Goal: Transaction & Acquisition: Purchase product/service

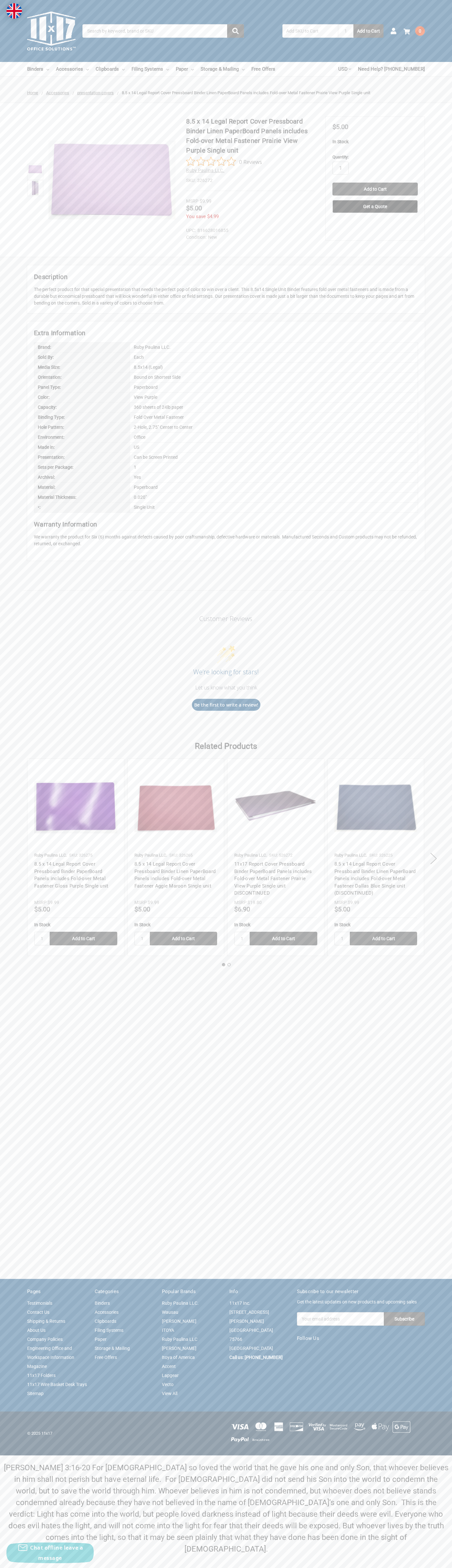
click at [38, 1315] on link "Contact Us" at bounding box center [38, 1312] width 23 height 5
click at [375, 189] on input "Add to Cart" at bounding box center [375, 189] width 85 height 13
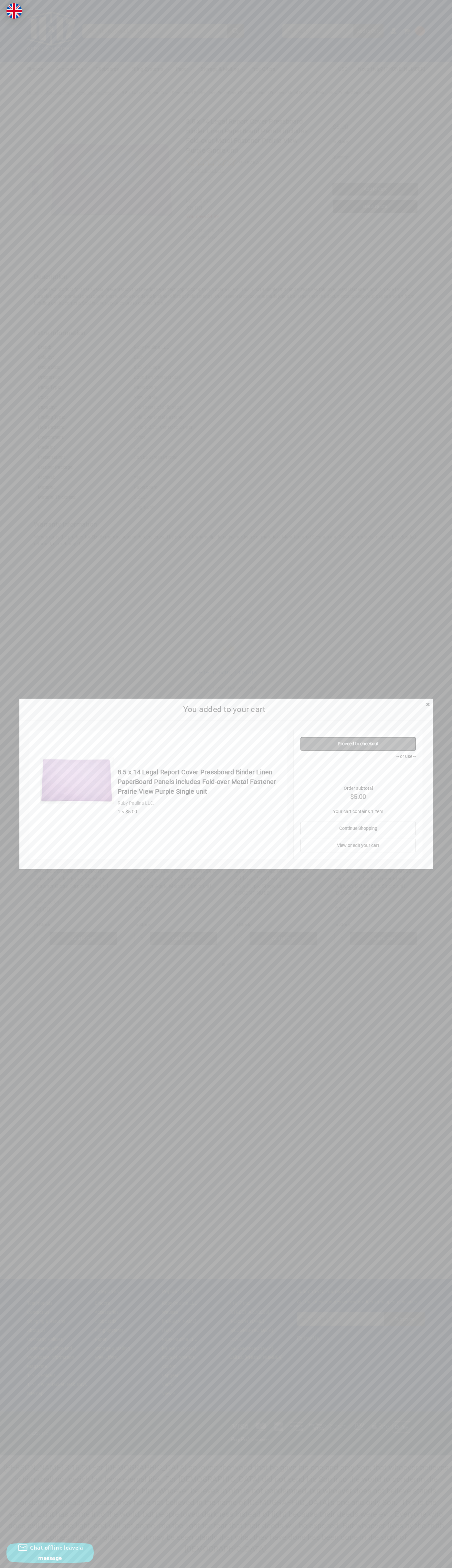
click at [358, 744] on link "Proceed to checkout" at bounding box center [358, 744] width 115 height 13
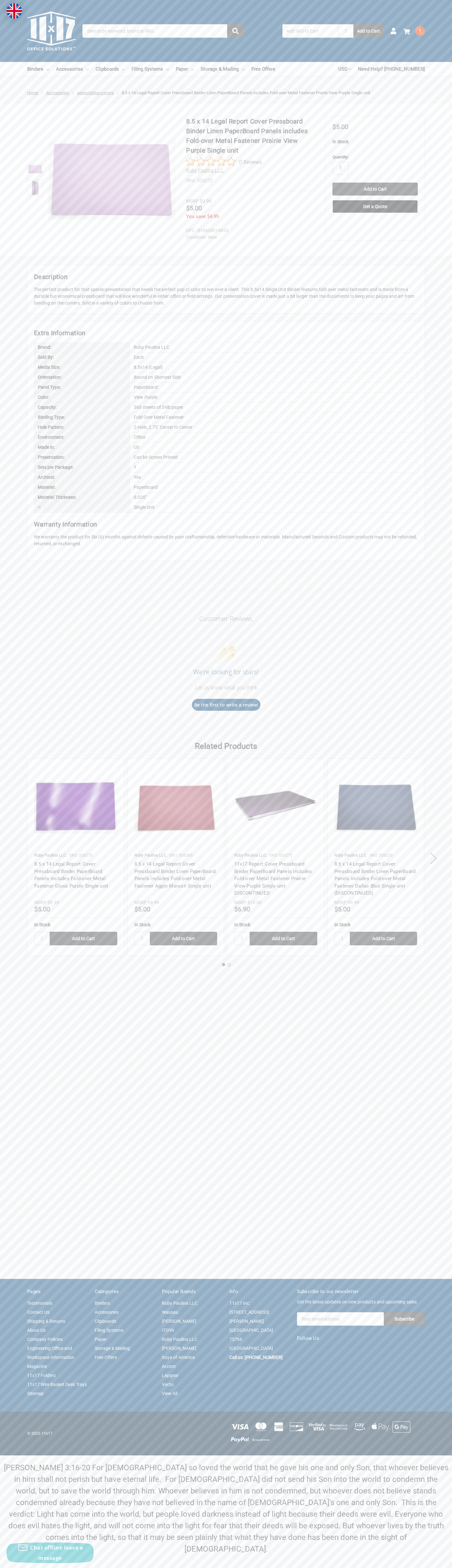
click at [406, 32] on use at bounding box center [406, 32] width 7 height 6
click at [347, 134] on link "View Cart" at bounding box center [347, 134] width 47 height 12
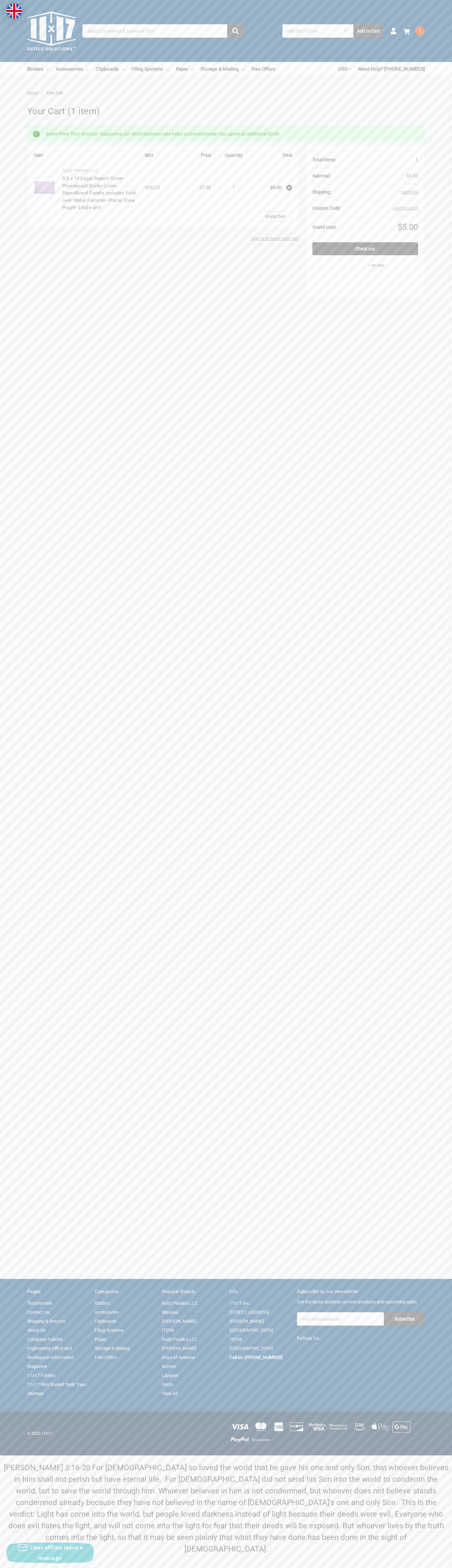
click at [51, 31] on img at bounding box center [52, 31] width 49 height 49
